Goal: Information Seeking & Learning: Learn about a topic

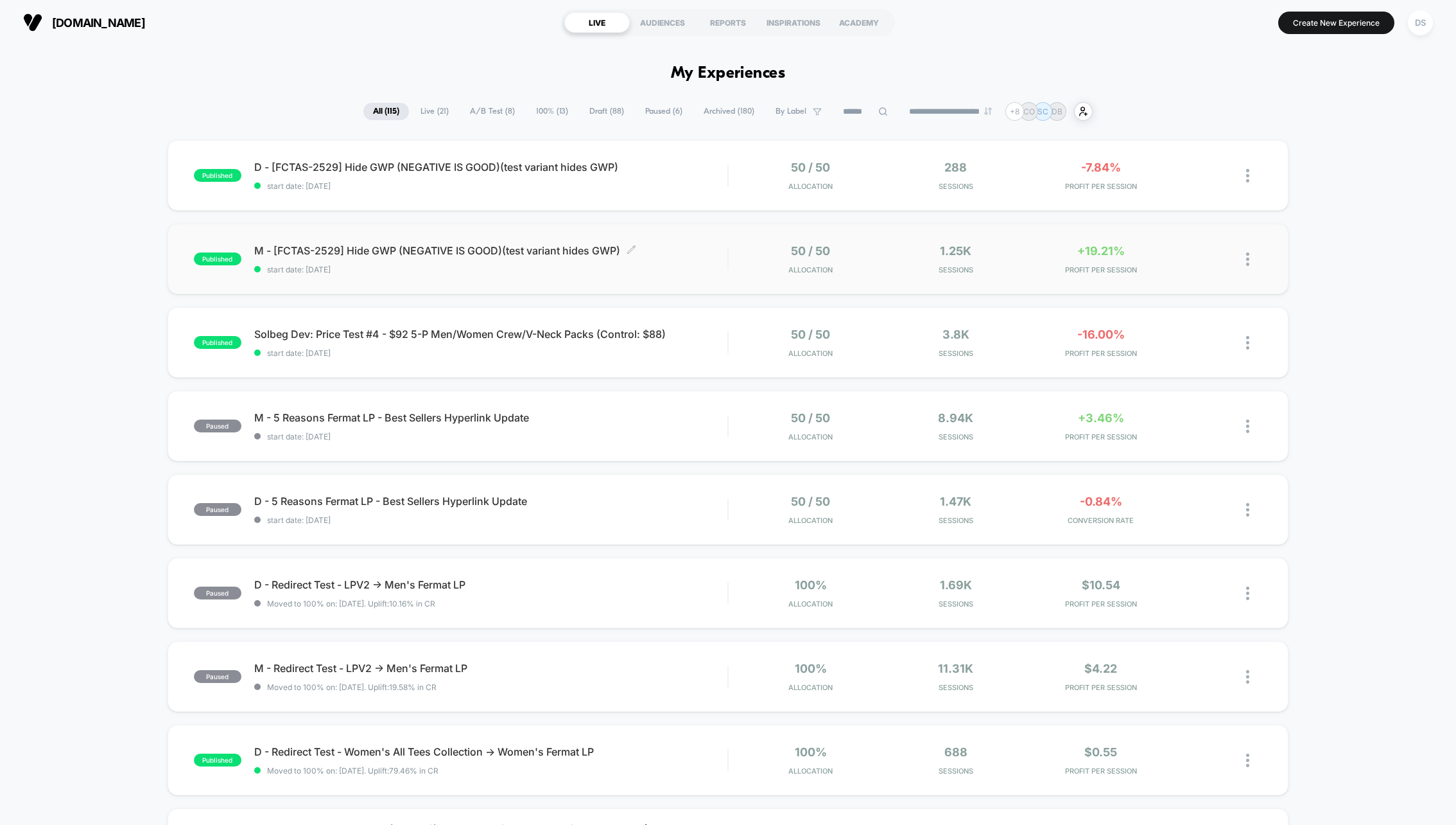
click at [472, 250] on span "M - [FCTAS-2529] Hide GWP (NEGATIVE IS GOOD)(test variant hides GWP) Click to e…" at bounding box center [490, 250] width 473 height 13
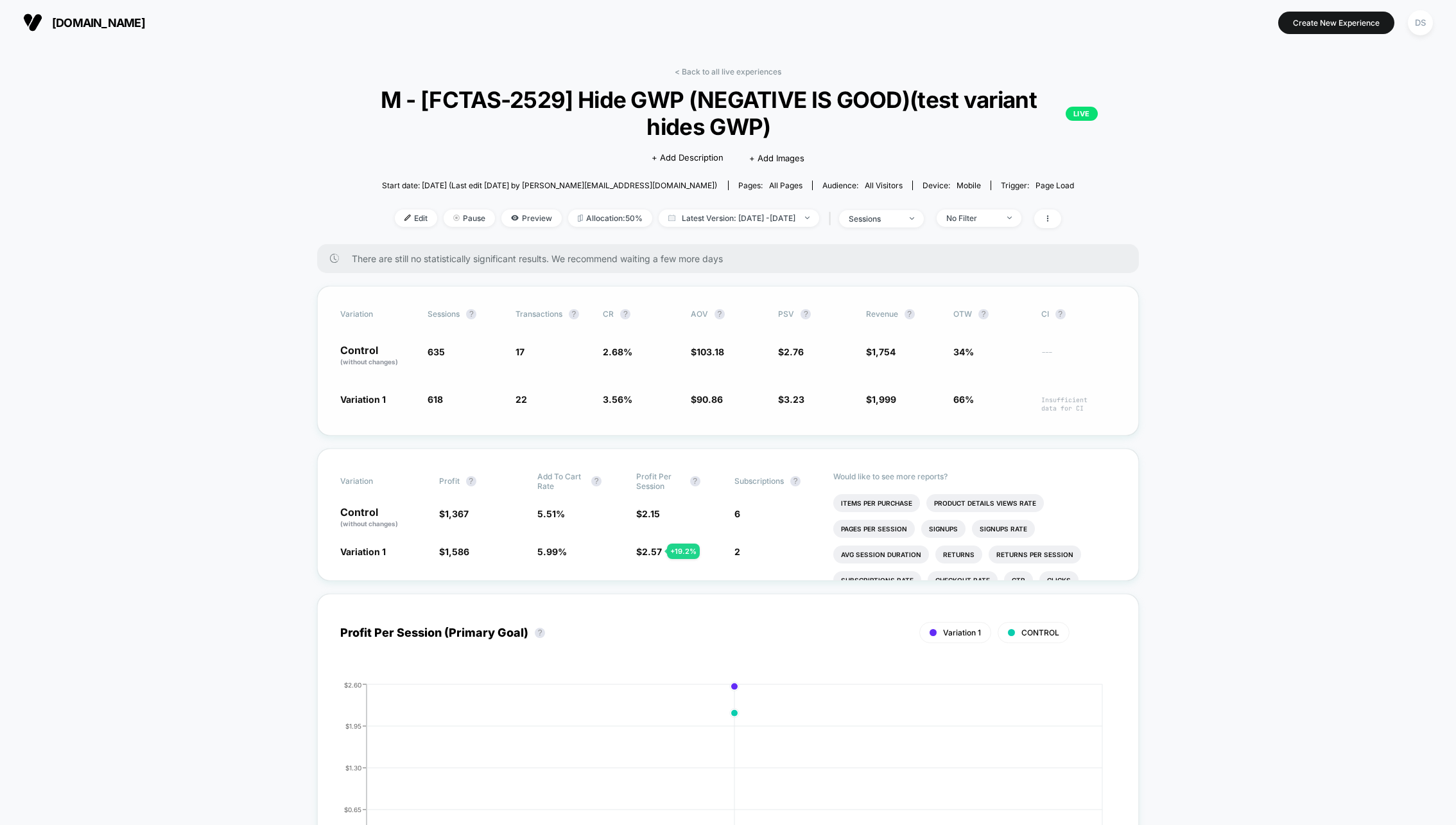
click at [714, 369] on div "Variation Sessions ? Transactions ? CR ? AOV ? PSV ? Revenue ? OTW ? CI ? Contr…" at bounding box center [728, 361] width 822 height 150
click at [728, 67] on link "< Back to all live experiences" at bounding box center [728, 71] width 107 height 10
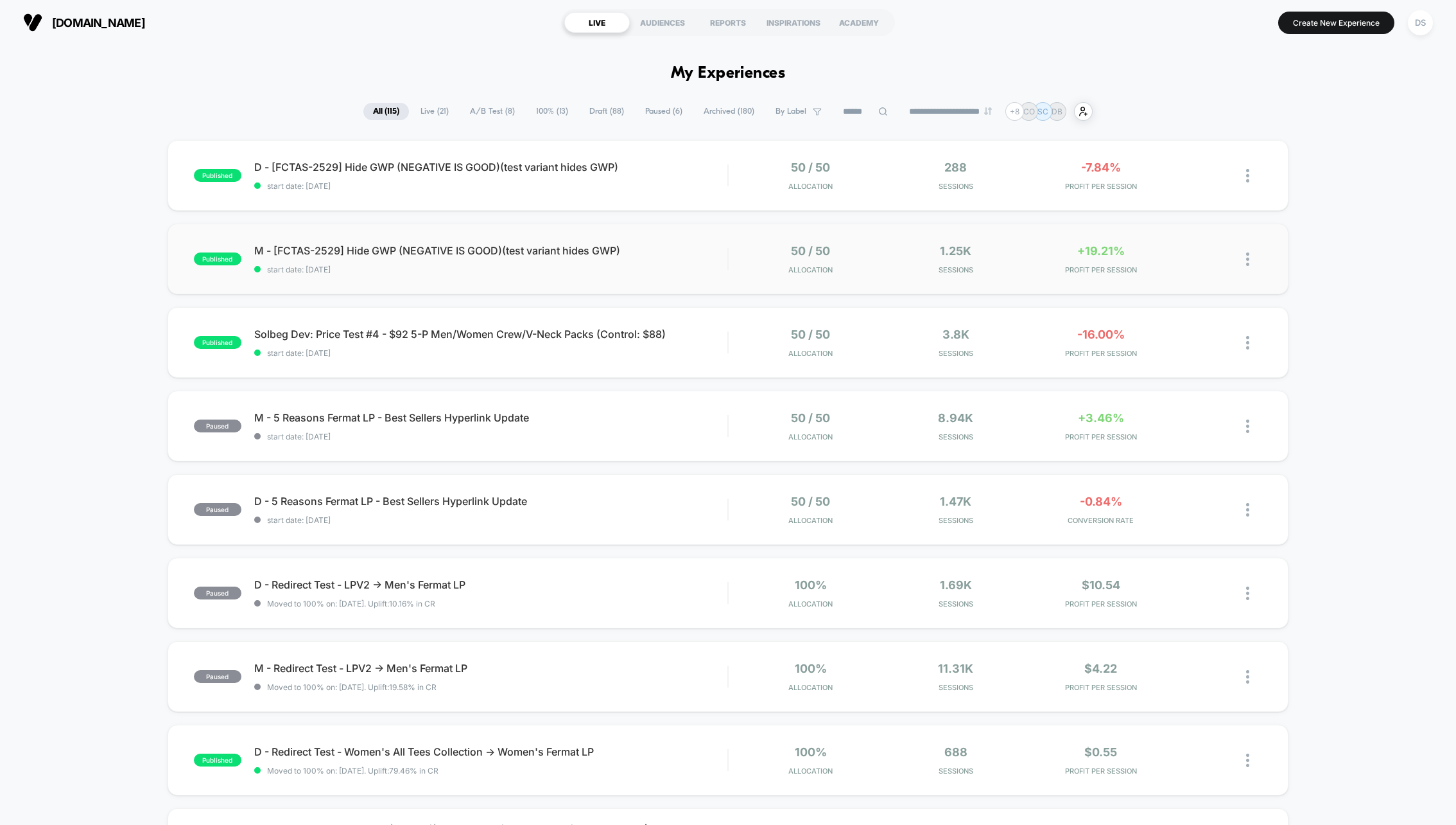
click at [719, 277] on div "published M - [FCTAS-2529] Hide GWP (NEGATIVE IS GOOD)(test variant hides GWP) …" at bounding box center [728, 259] width 1121 height 71
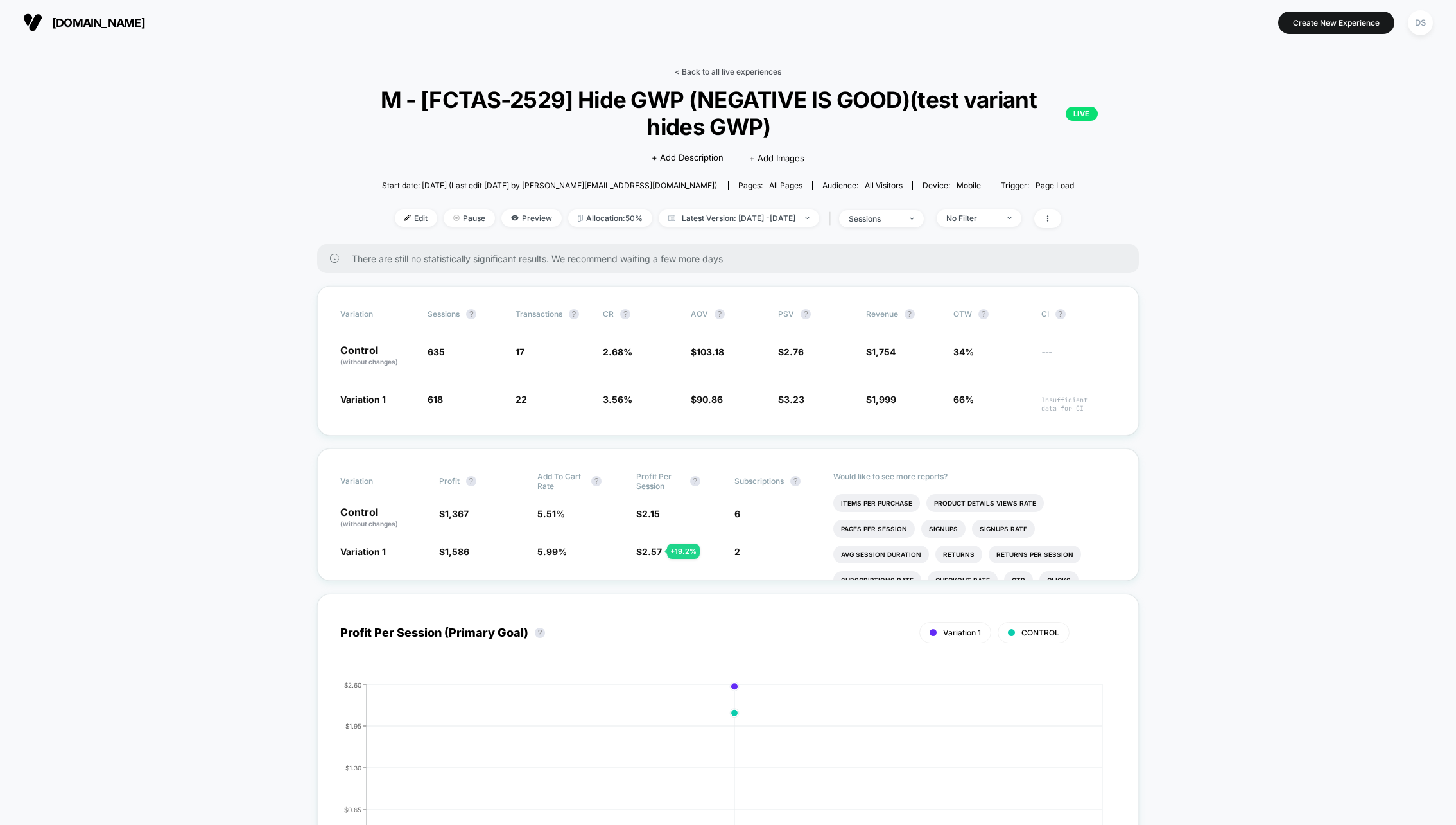
click at [710, 69] on link "< Back to all live experiences" at bounding box center [728, 71] width 107 height 10
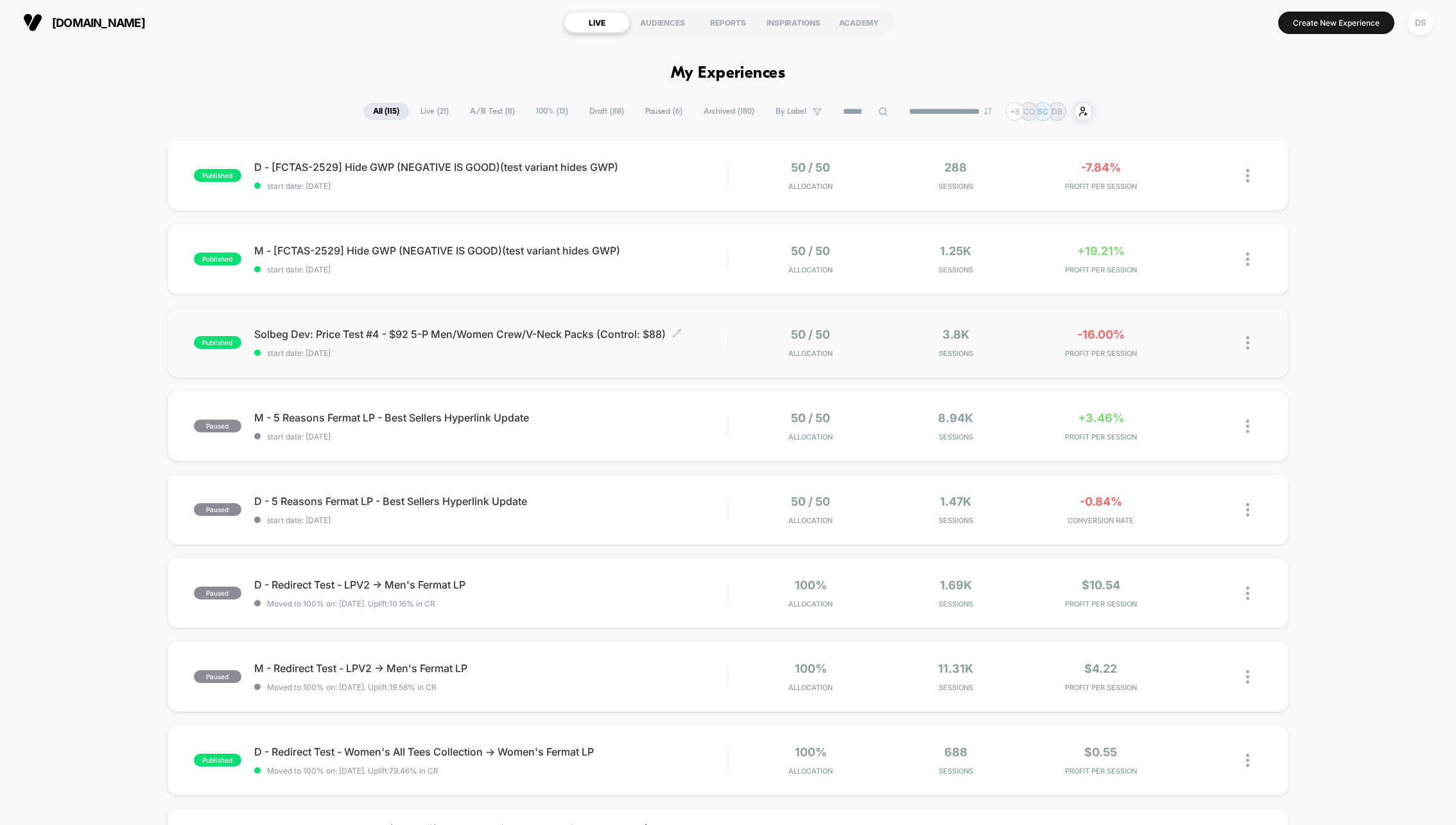
click at [445, 339] on span "Solbeg Dev: Price Test #4 - $92 5-P Men/Women Crew/V-Neck Packs (Control: $88) …" at bounding box center [490, 334] width 473 height 13
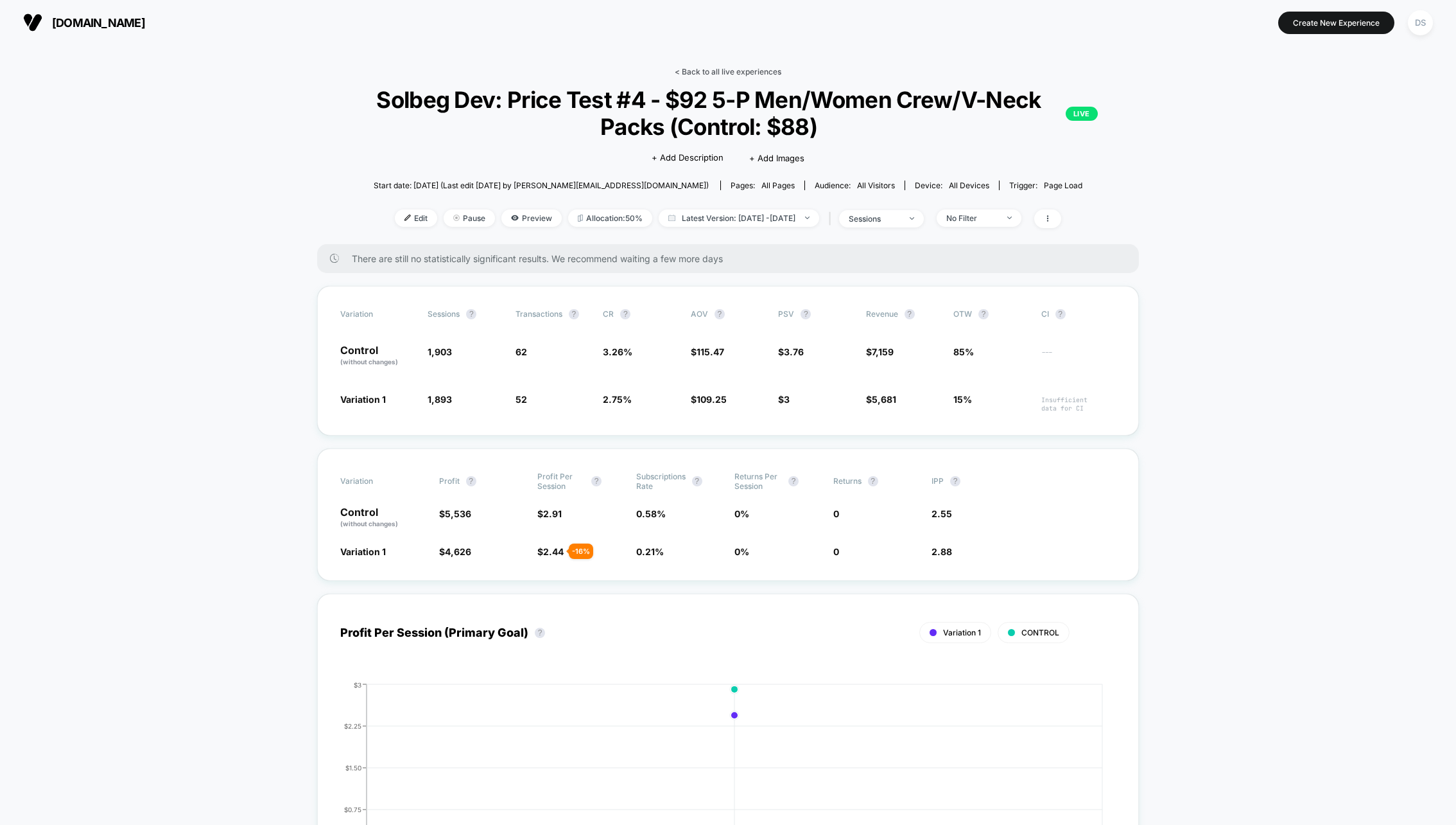
click at [734, 73] on link "< Back to all live experiences" at bounding box center [728, 71] width 107 height 10
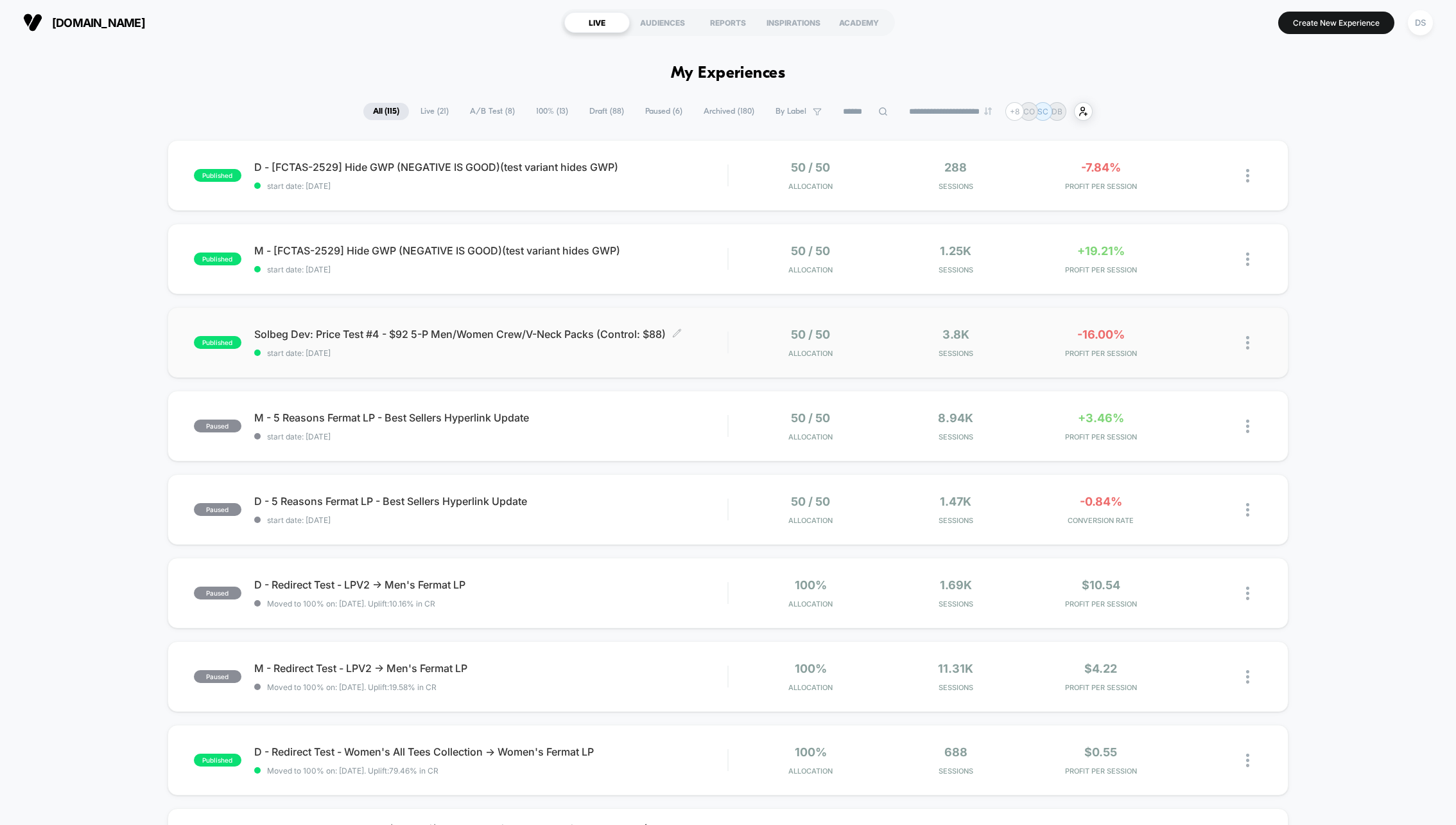
click at [478, 340] on div "Solbeg Dev: Price Test #4 - $92 5-P Men/Women Crew/V-Neck Packs (Control: $88) …" at bounding box center [490, 343] width 473 height 30
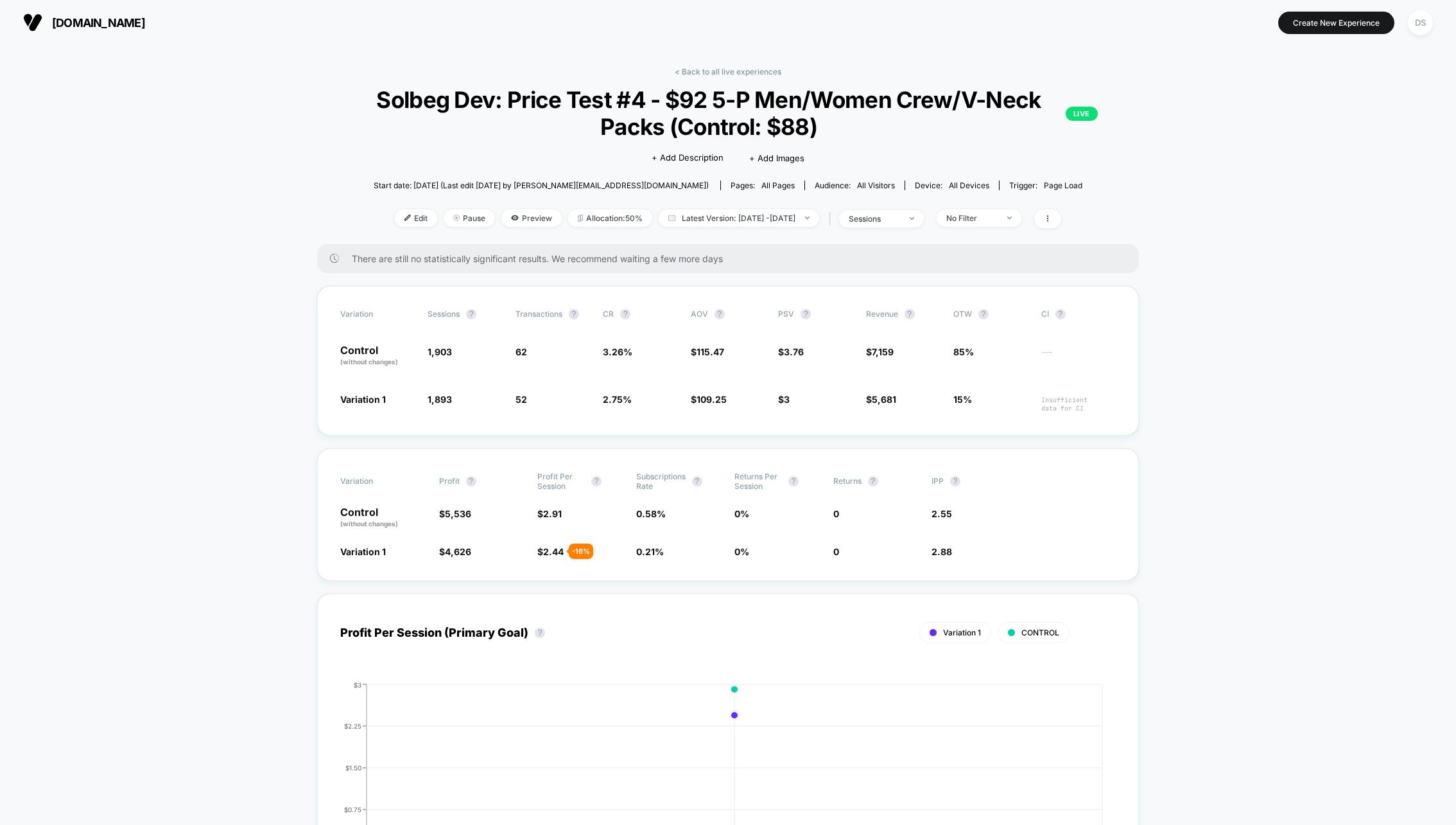
click at [699, 78] on div "< Back to all live experiences Solbeg Dev: Price Test #4 - $92 5-P Men/Women Cr…" at bounding box center [728, 155] width 822 height 177
click at [699, 73] on link "< Back to all live experiences" at bounding box center [728, 71] width 107 height 10
